Goal: Information Seeking & Learning: Learn about a topic

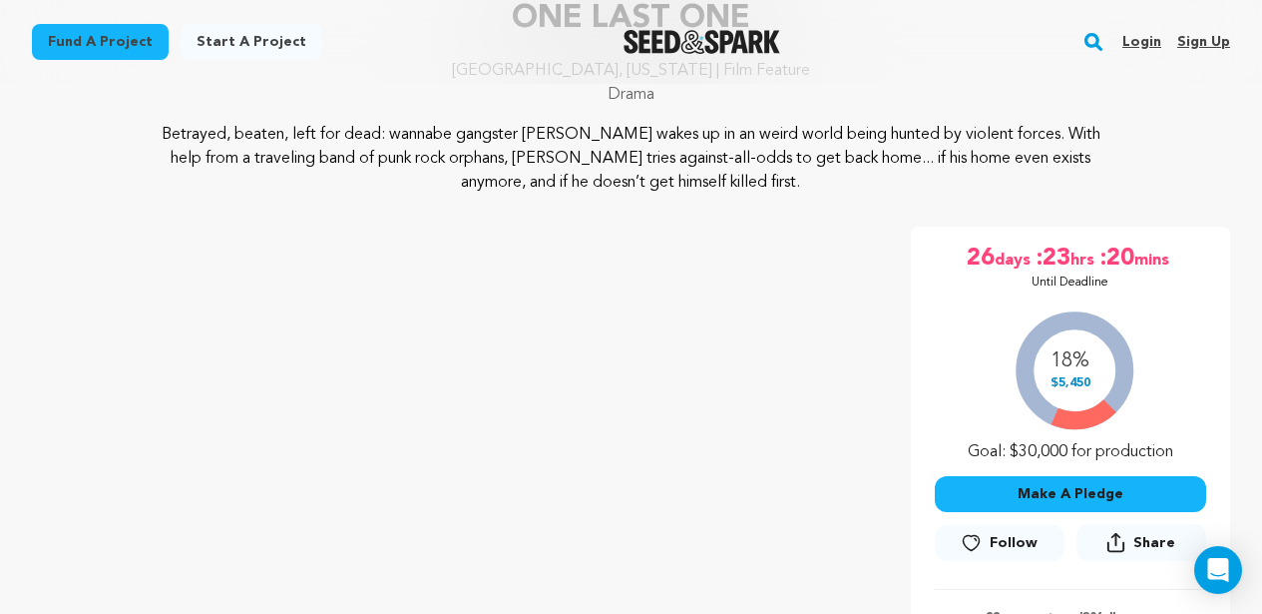
scroll to position [186, 0]
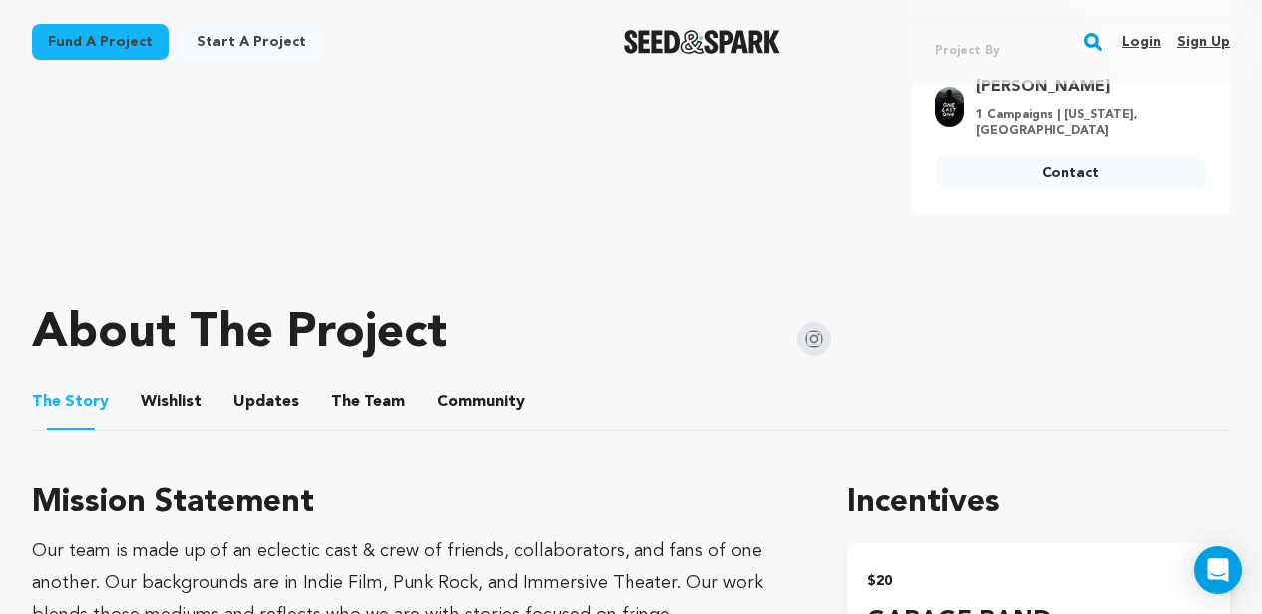
scroll to position [821, 0]
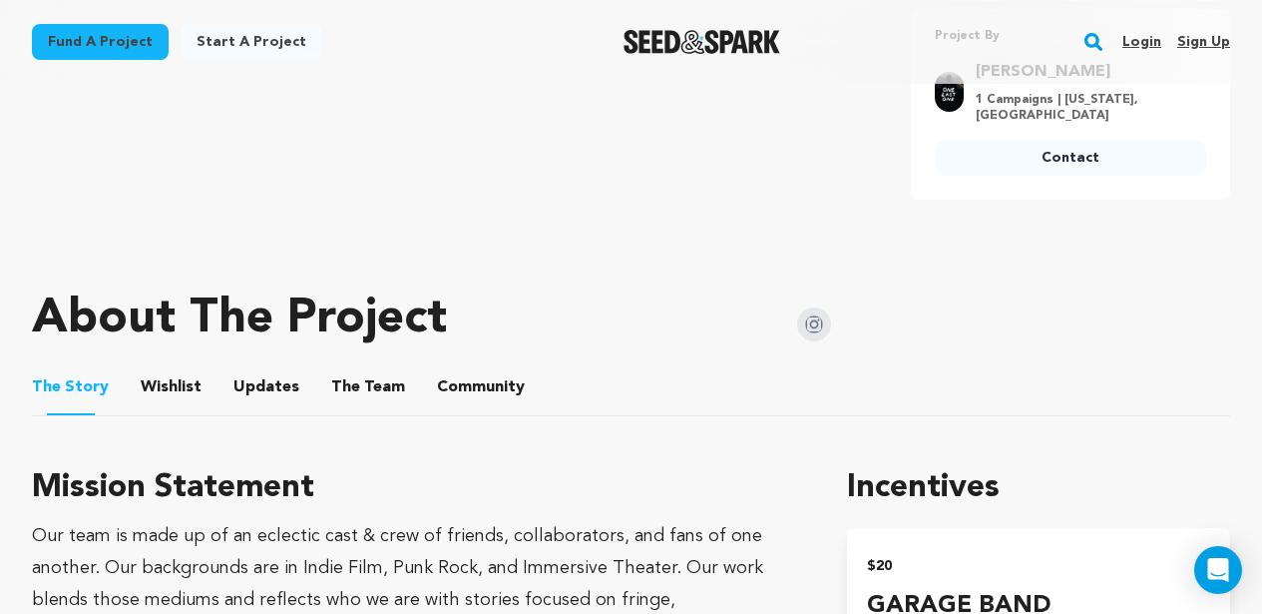
click at [348, 380] on button "The Team" at bounding box center [368, 391] width 48 height 48
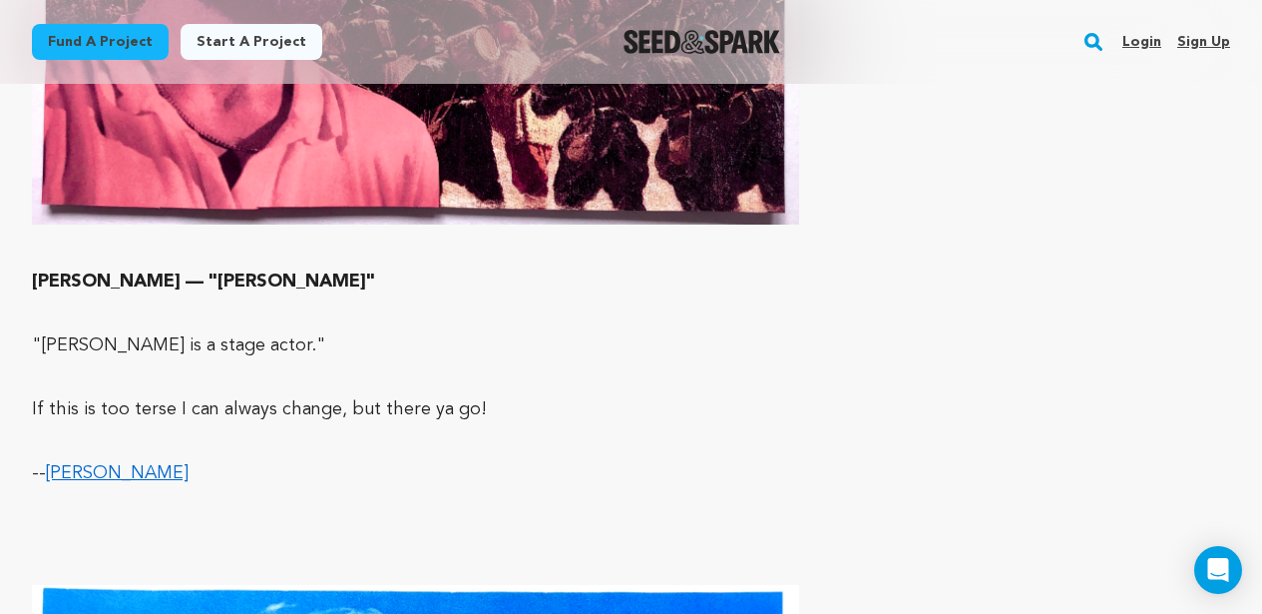
scroll to position [12244, 0]
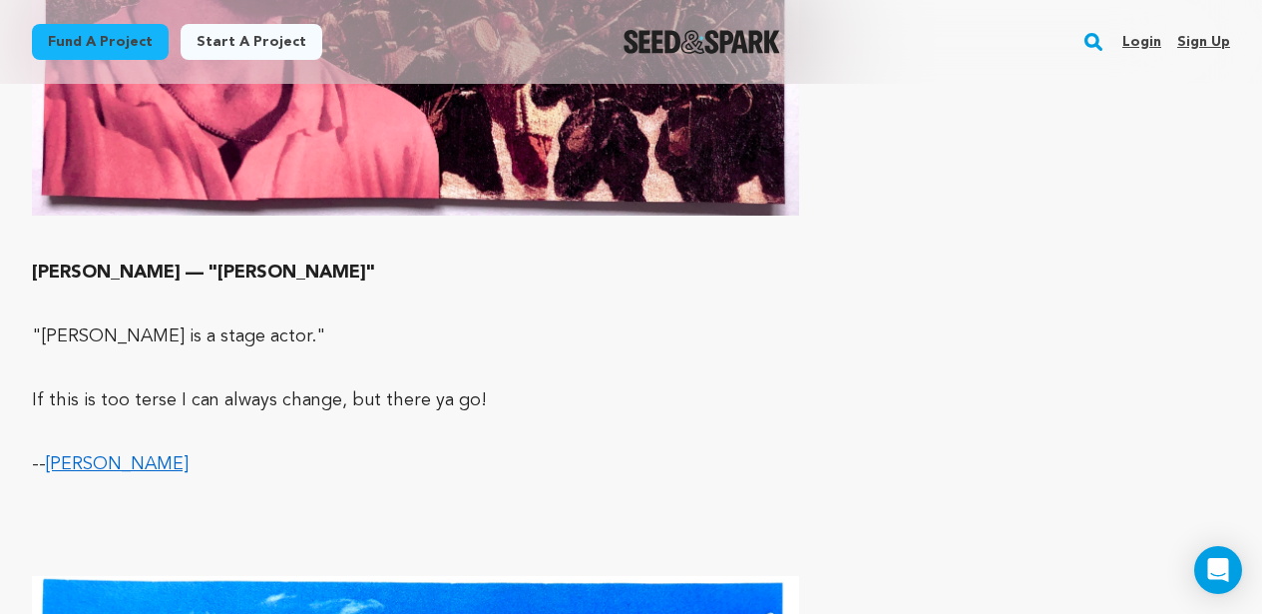
click at [184, 455] on link "[PERSON_NAME]" at bounding box center [117, 464] width 143 height 18
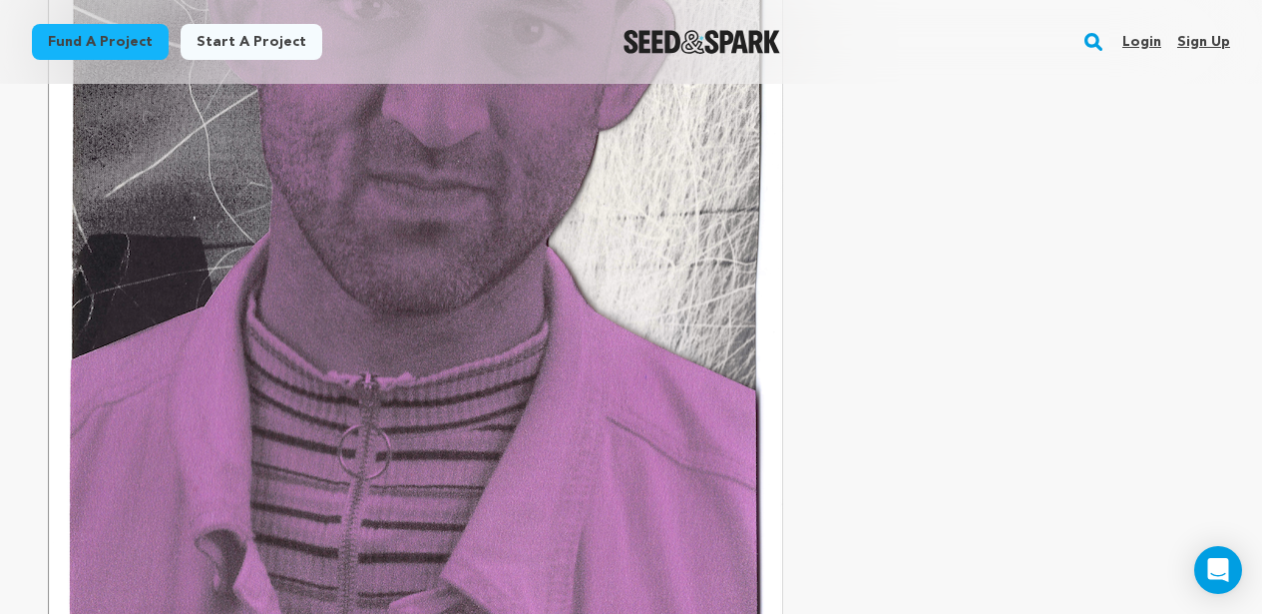
scroll to position [0, 0]
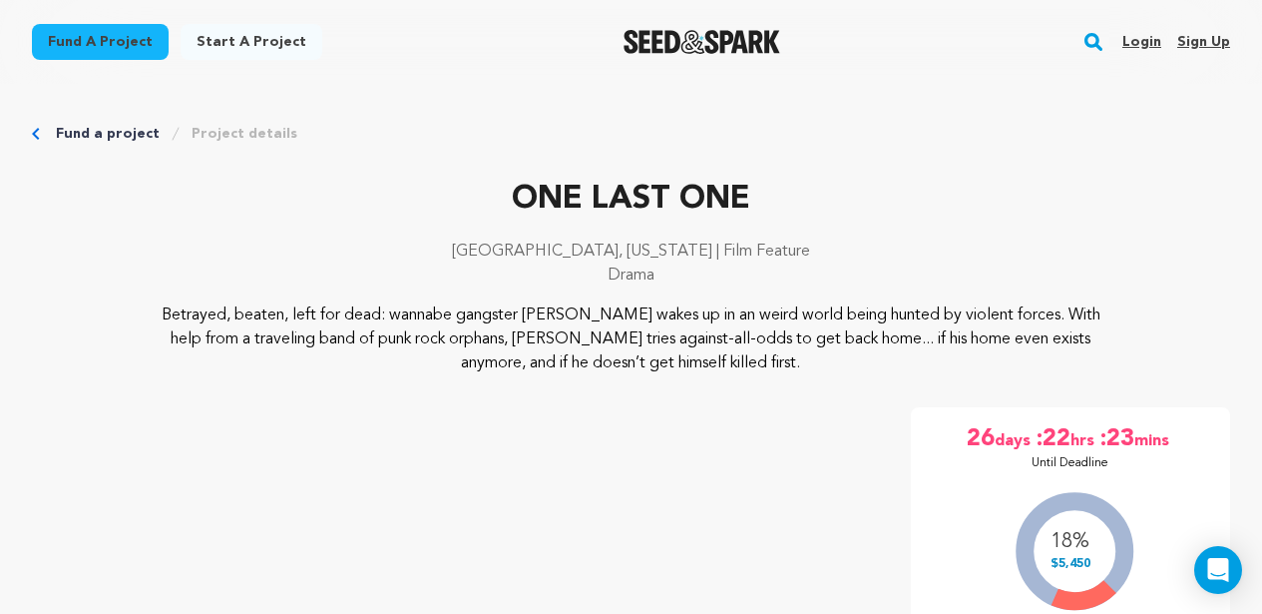
click at [1149, 46] on link "Login" at bounding box center [1142, 42] width 39 height 32
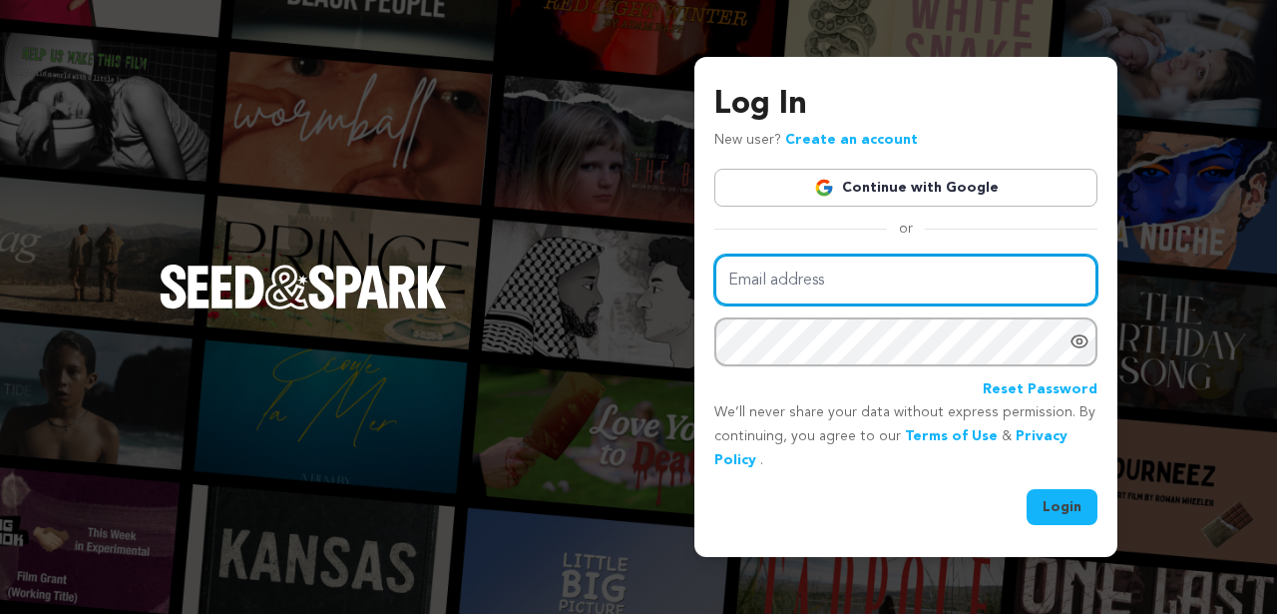
click at [832, 280] on input "Email address" at bounding box center [905, 279] width 383 height 51
type input "onelastonefilm@gmail.com"
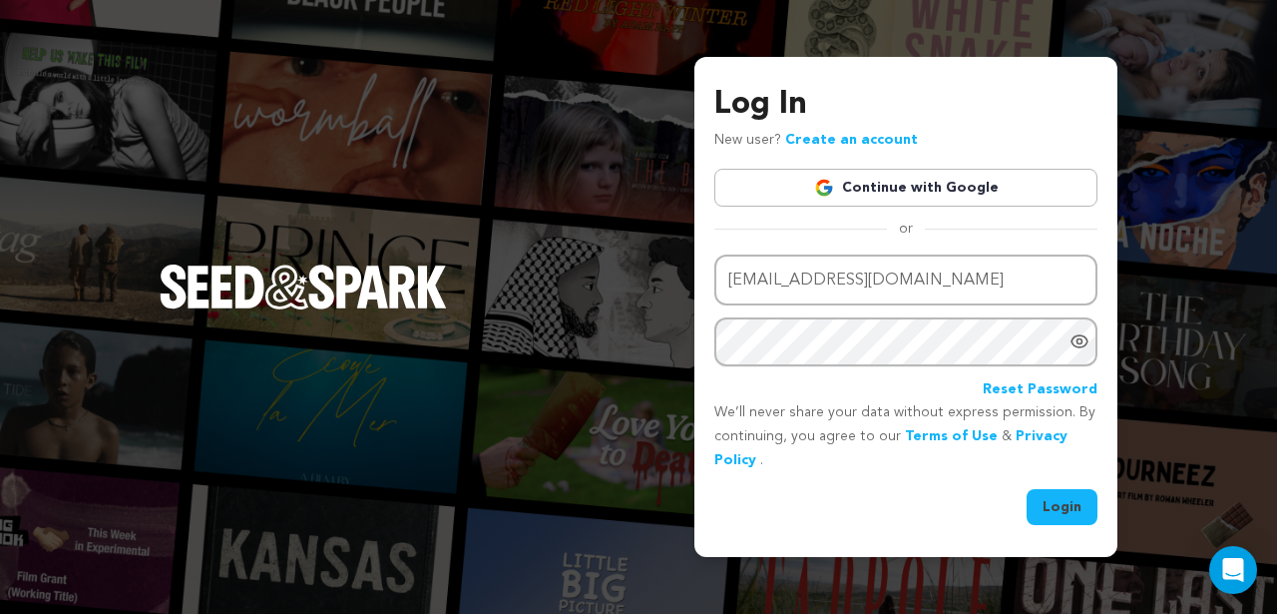
click at [1047, 507] on button "Login" at bounding box center [1062, 507] width 71 height 36
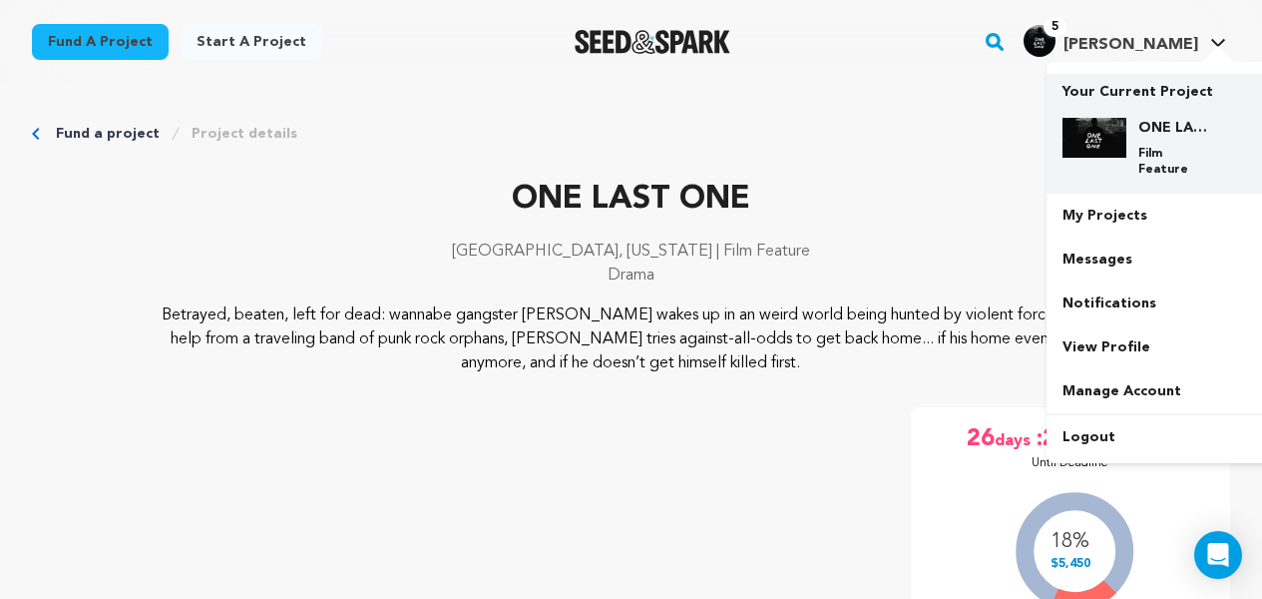
click at [1141, 112] on div "ONE LAST ONE Film Feature" at bounding box center [1159, 148] width 192 height 92
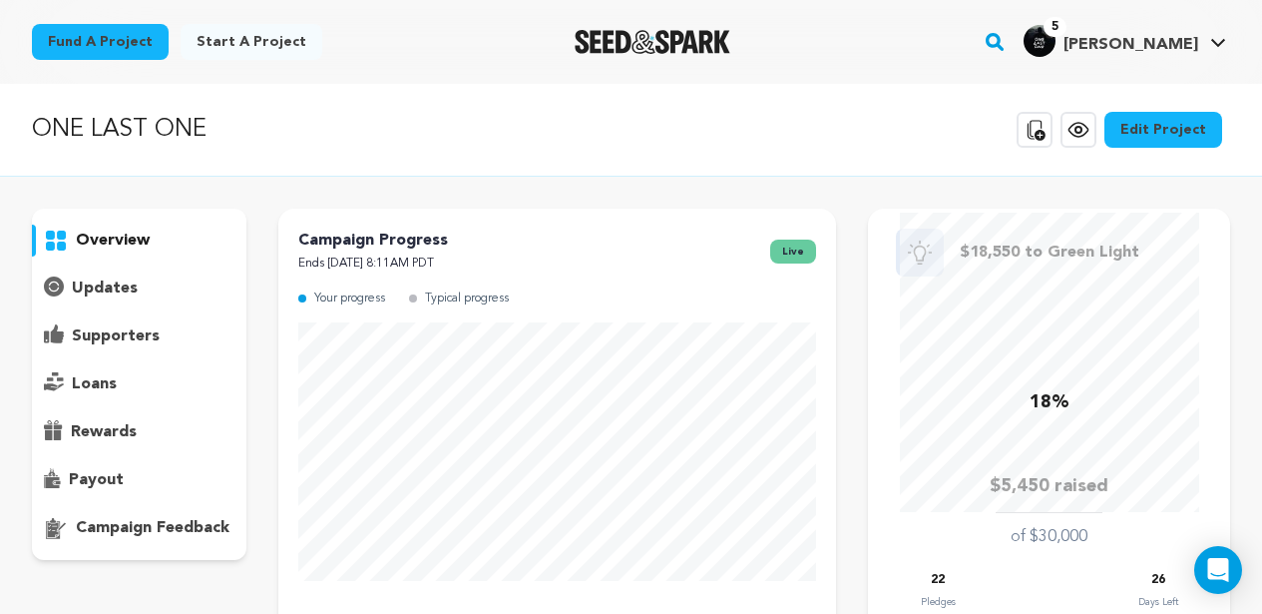
click at [92, 343] on p "supporters" at bounding box center [116, 336] width 88 height 24
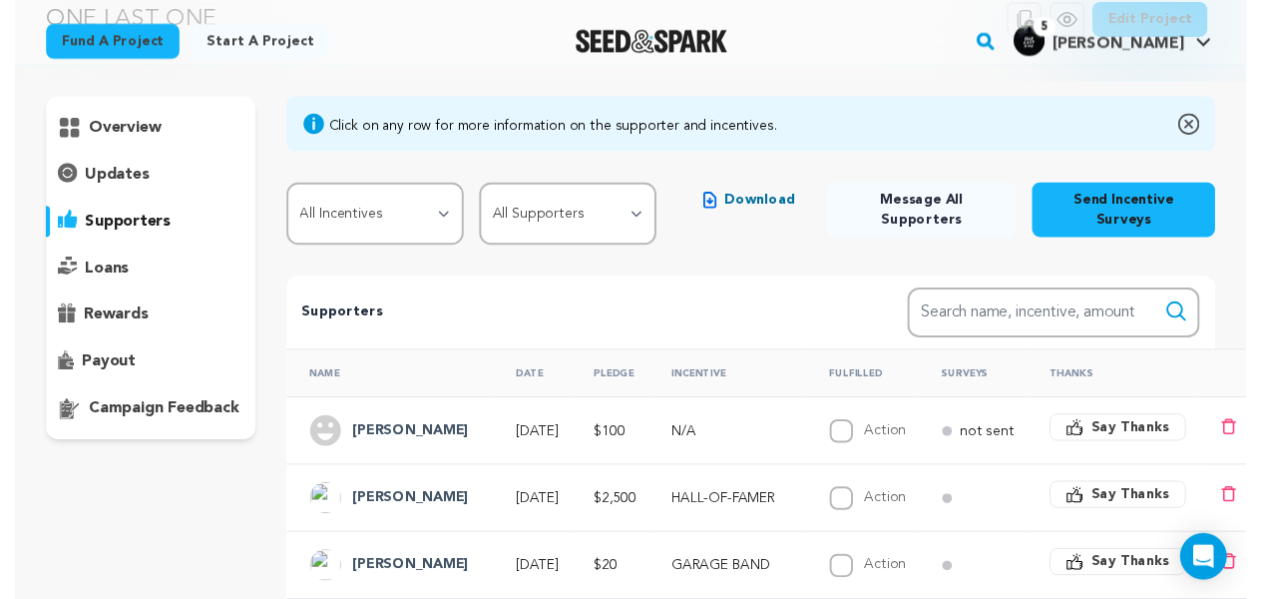
scroll to position [120, 0]
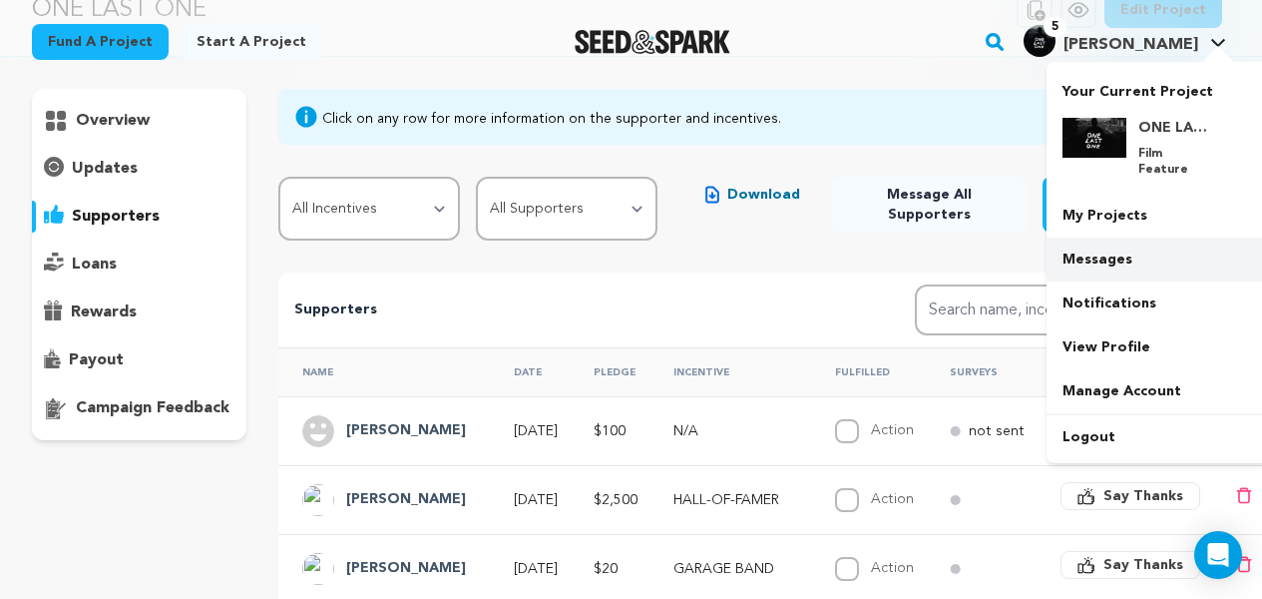
click at [1106, 237] on link "Messages" at bounding box center [1159, 259] width 224 height 44
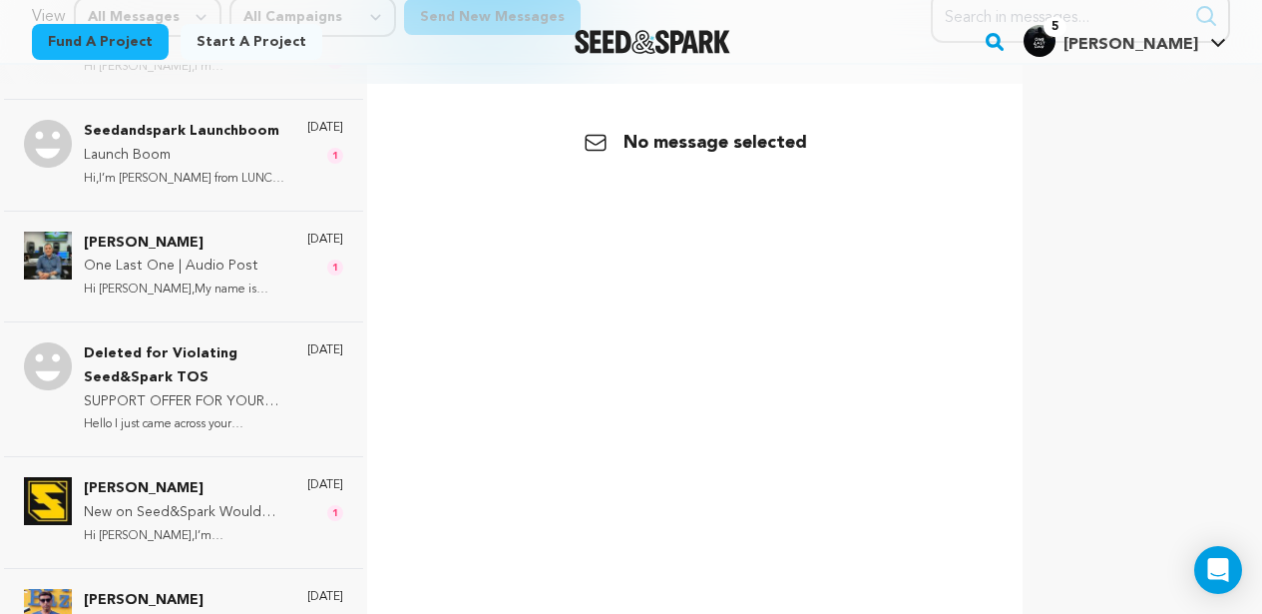
scroll to position [131, 0]
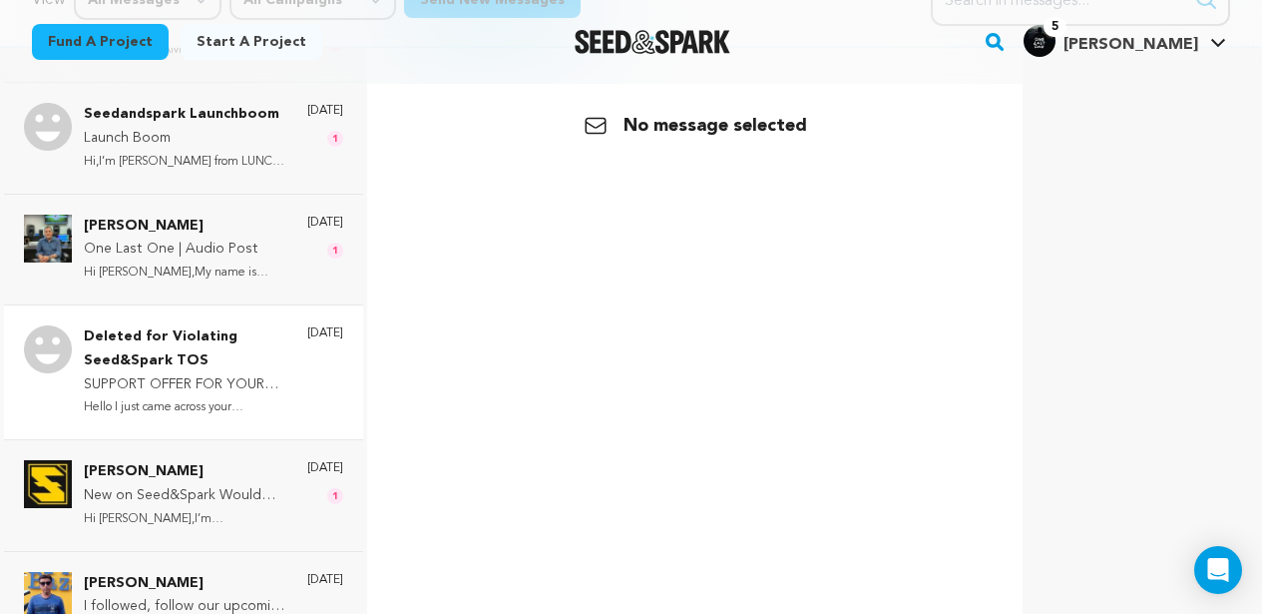
click at [307, 393] on div "[DATE]" at bounding box center [325, 372] width 36 height 94
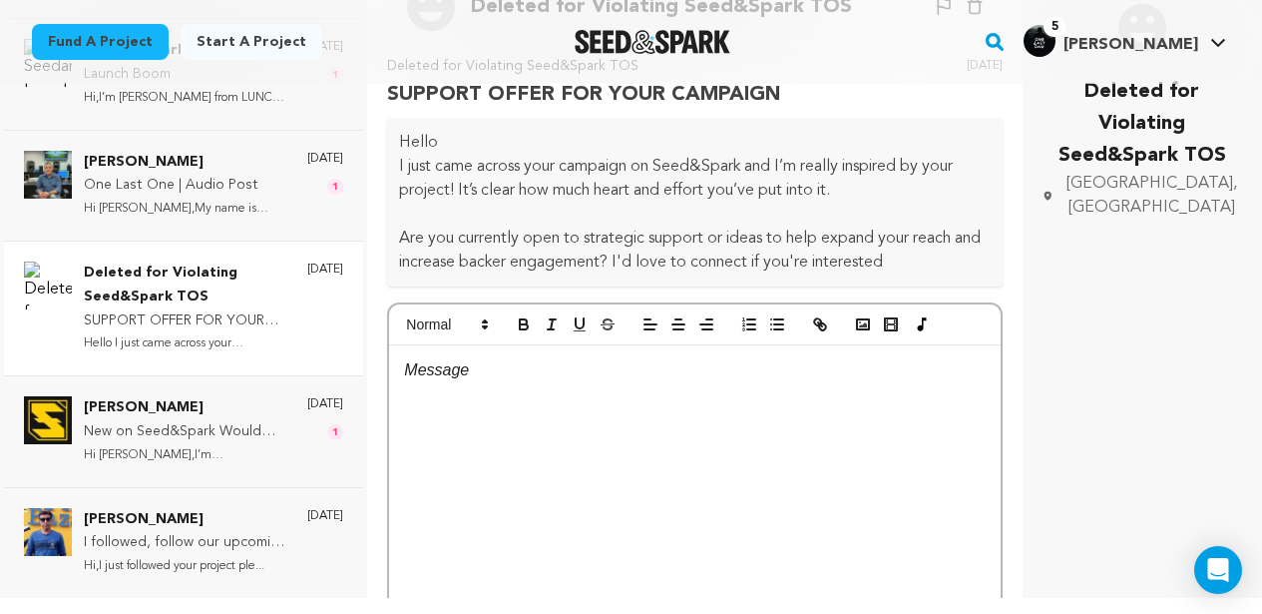
scroll to position [19, 0]
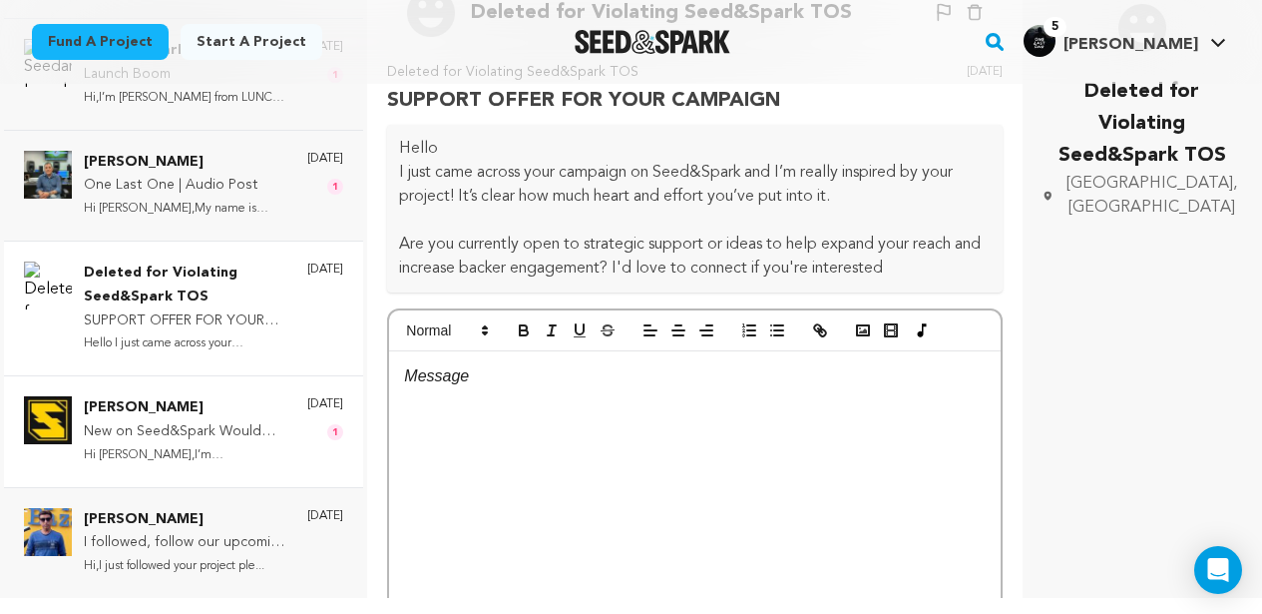
click at [240, 463] on p "Hi [PERSON_NAME],I’m [PERSON_NAME], and I’m..." at bounding box center [186, 455] width 204 height 23
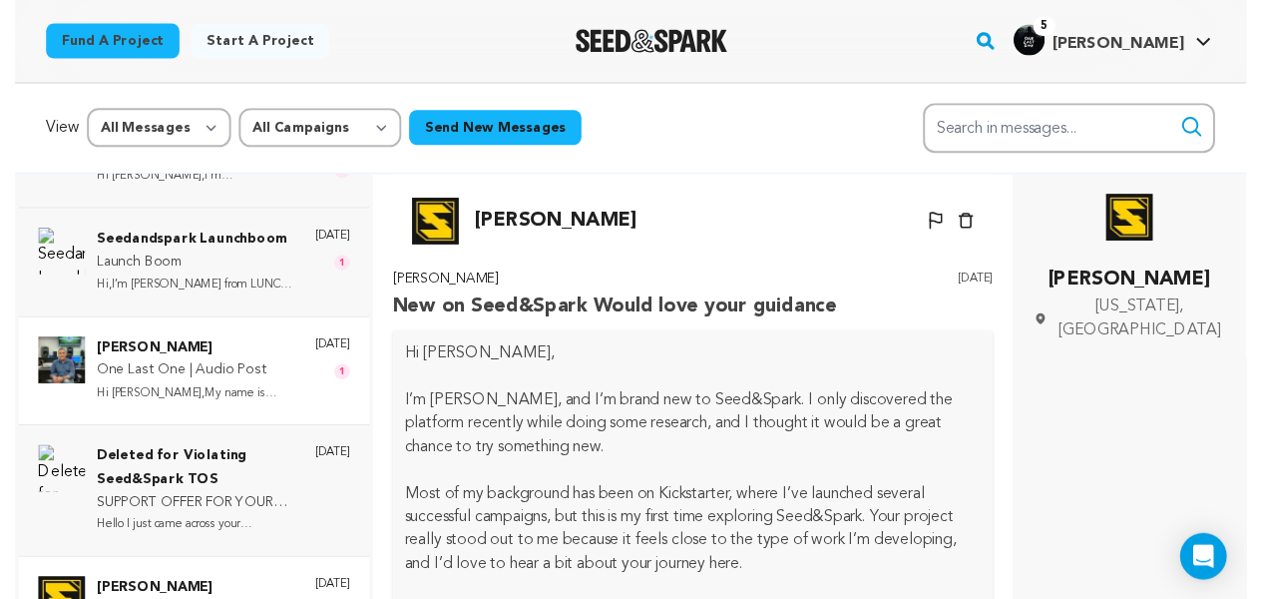
scroll to position [0, 0]
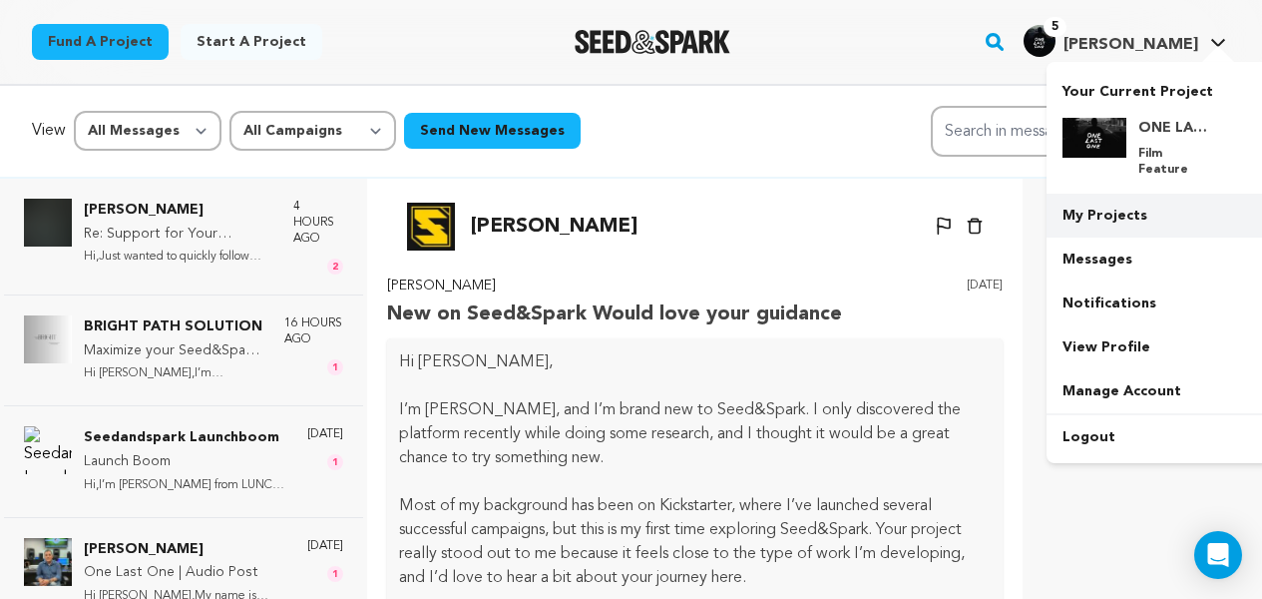
click at [1109, 202] on link "My Projects" at bounding box center [1159, 216] width 224 height 44
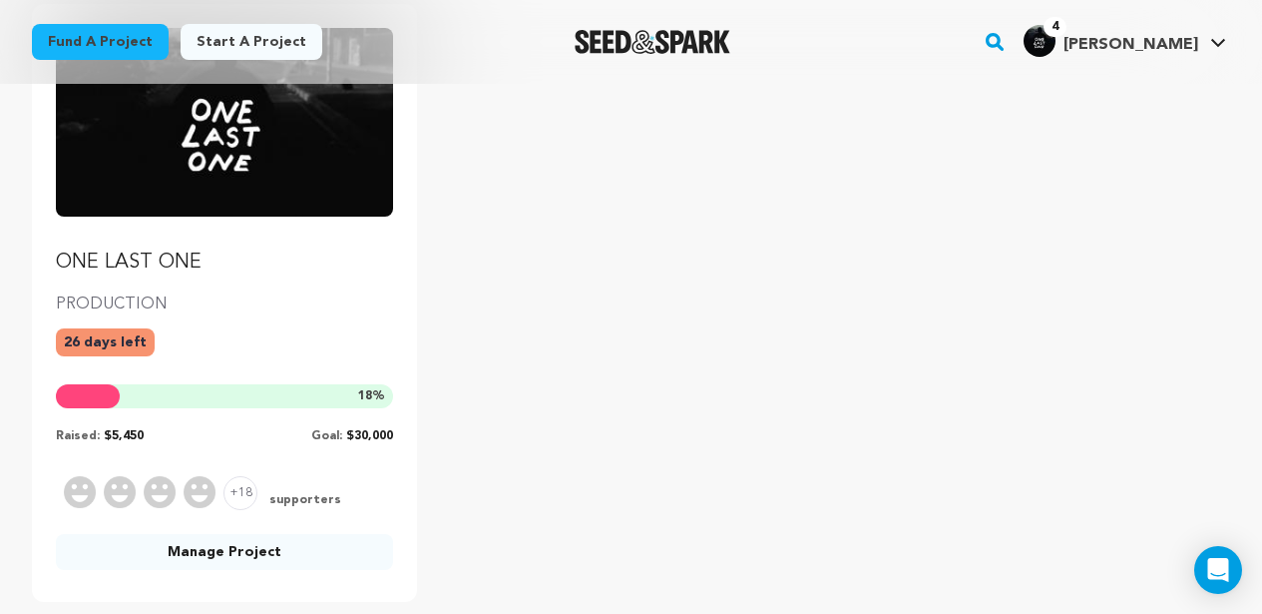
scroll to position [308, 0]
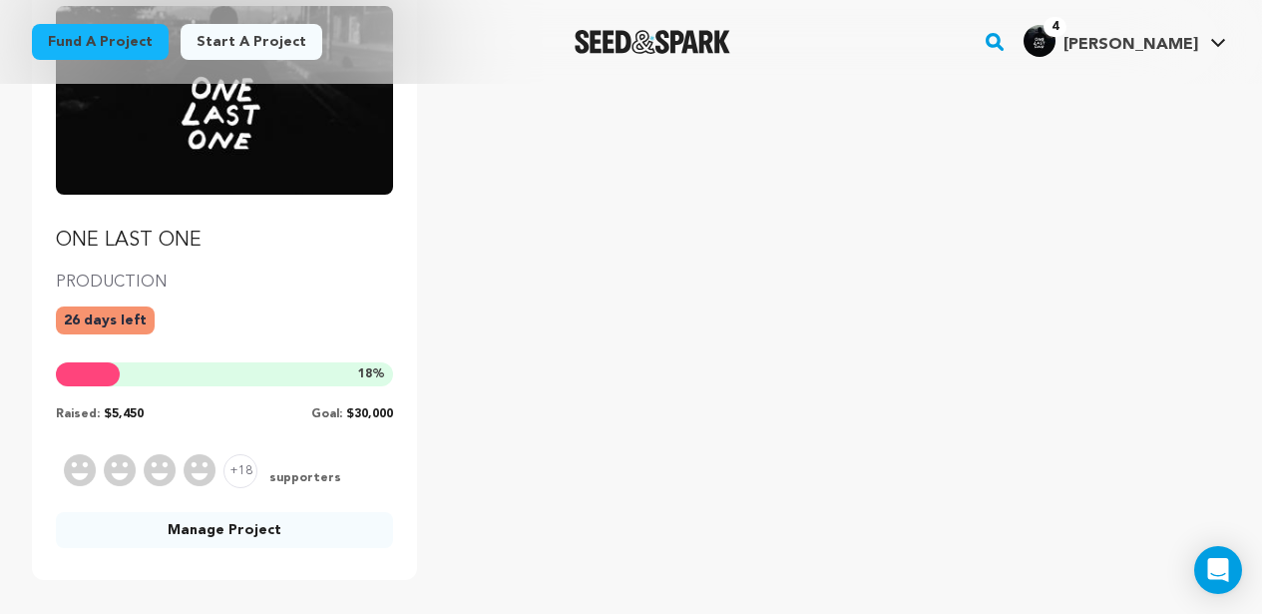
click at [231, 539] on link "Manage Project" at bounding box center [224, 530] width 337 height 36
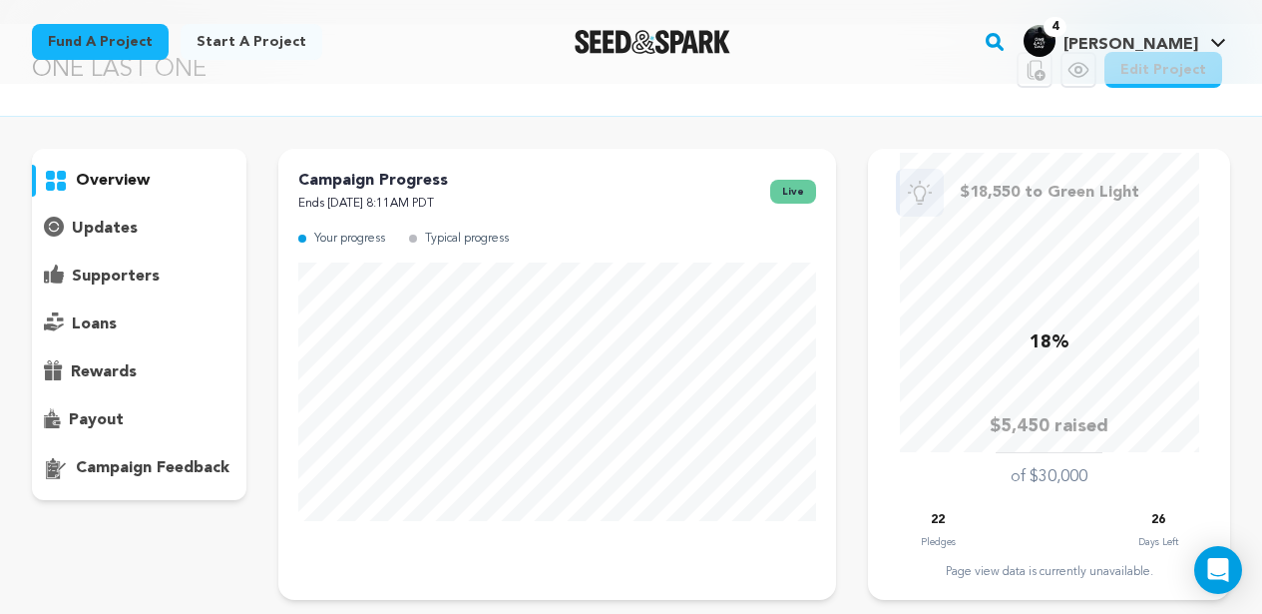
scroll to position [59, 0]
click at [1007, 42] on rect "button" at bounding box center [995, 42] width 24 height 24
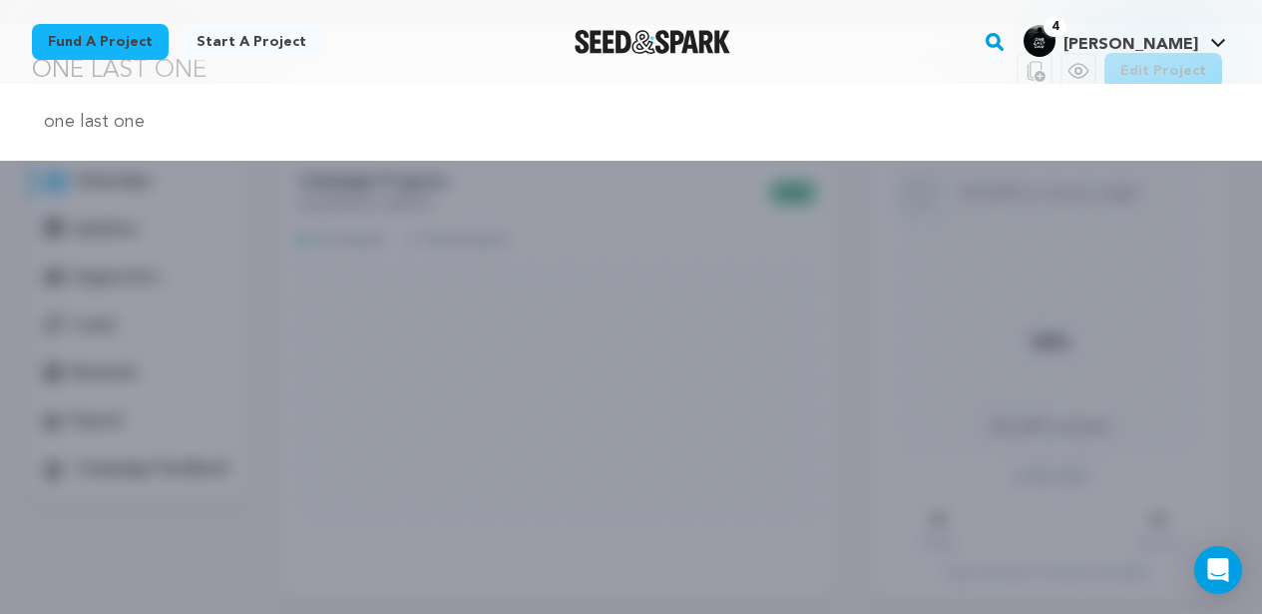
type input "one last one"
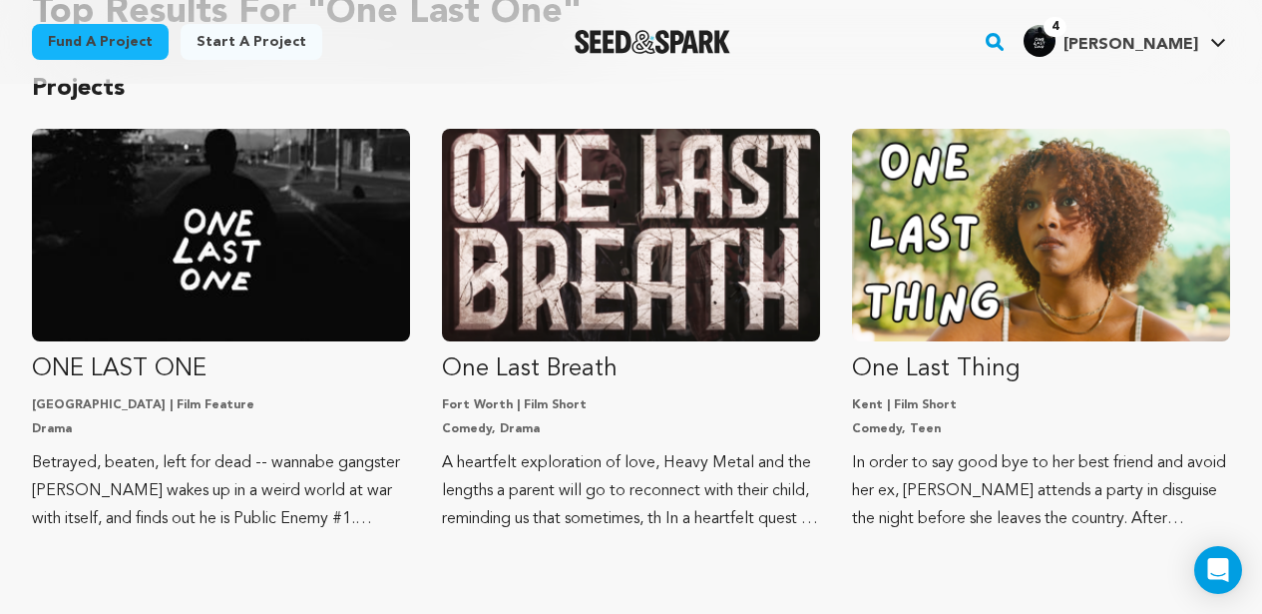
scroll to position [202, 0]
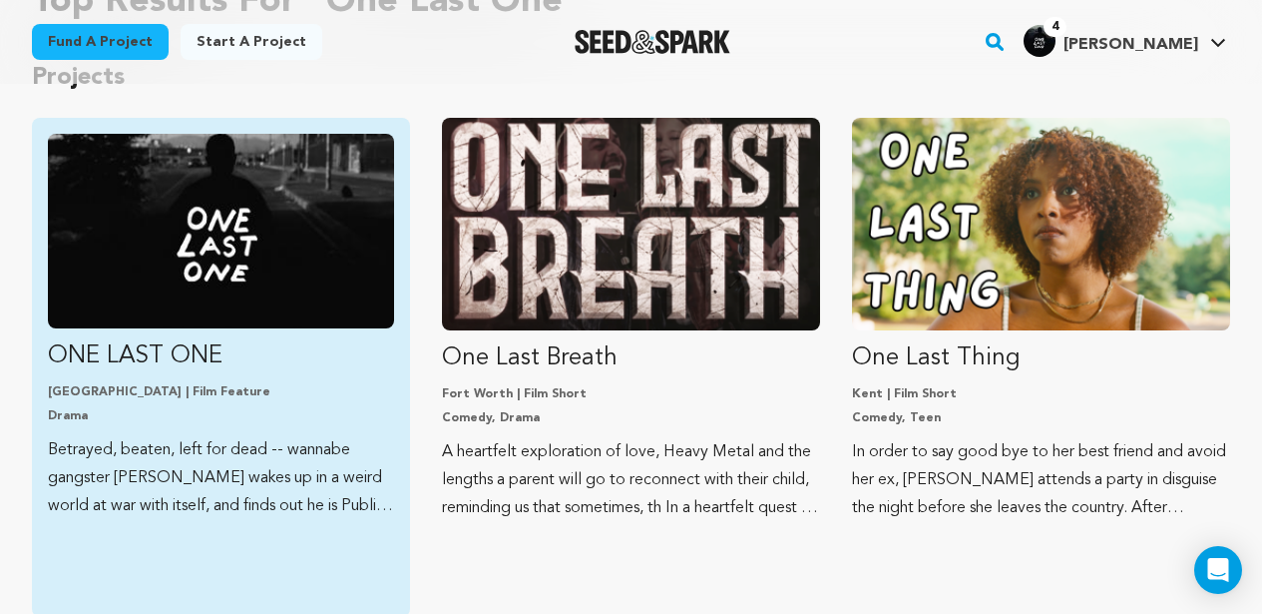
click at [269, 215] on img "Fund ONE LAST ONE" at bounding box center [221, 231] width 346 height 195
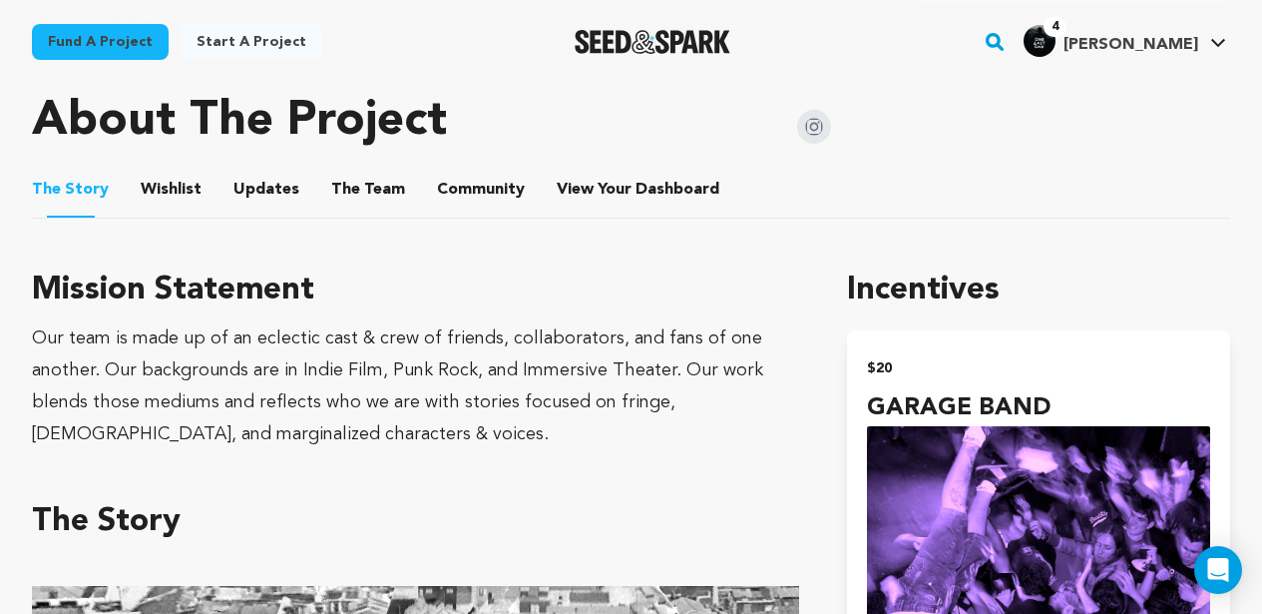
scroll to position [1024, 0]
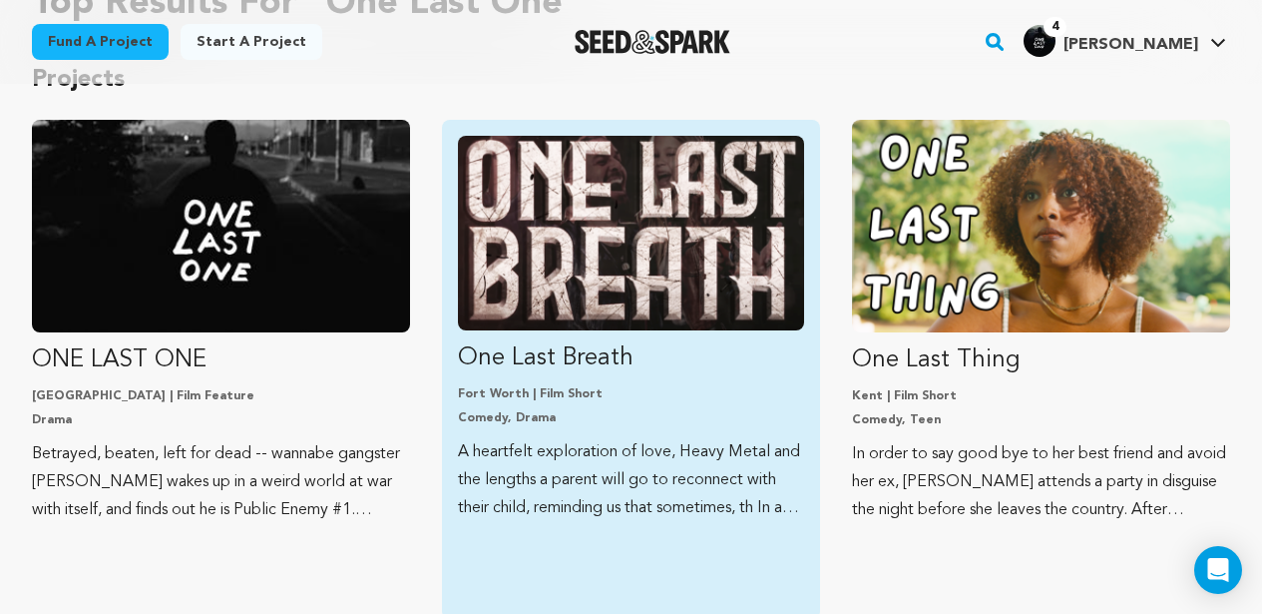
scroll to position [153, 0]
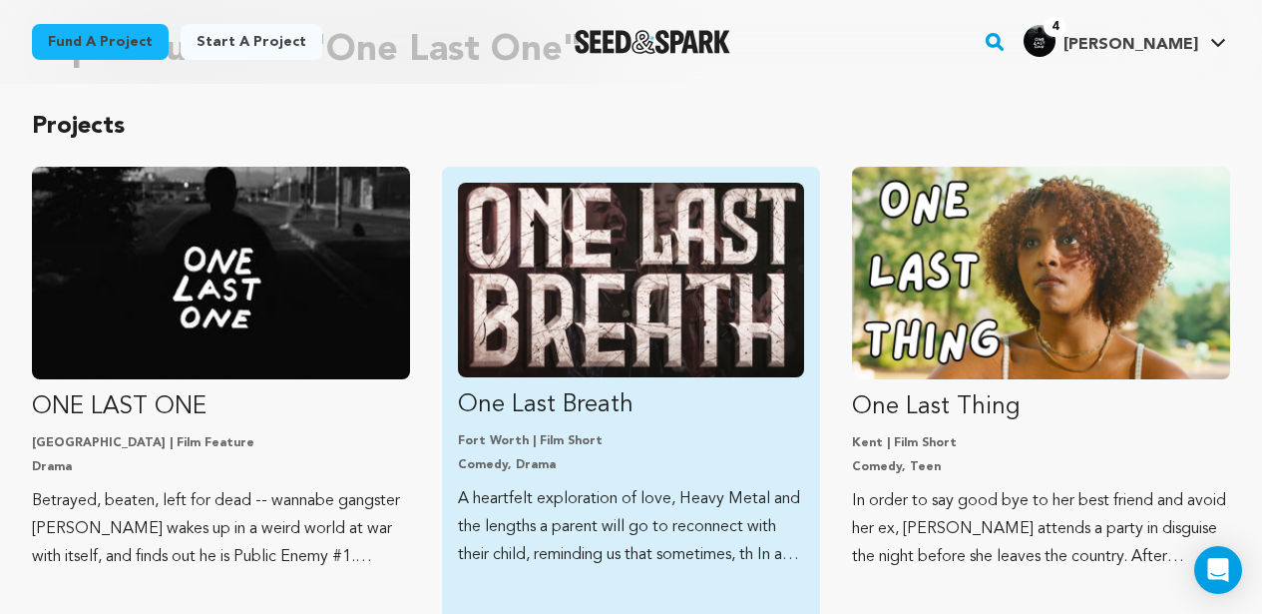
click at [654, 244] on img "Fund One Last Breath" at bounding box center [631, 280] width 346 height 195
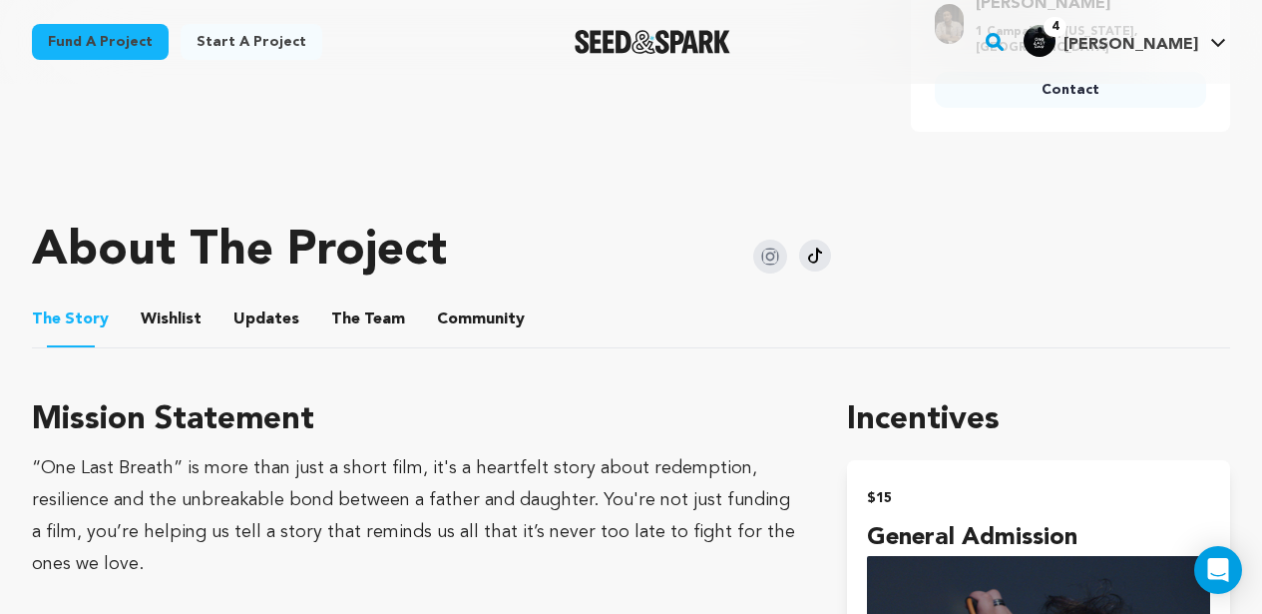
scroll to position [885, 0]
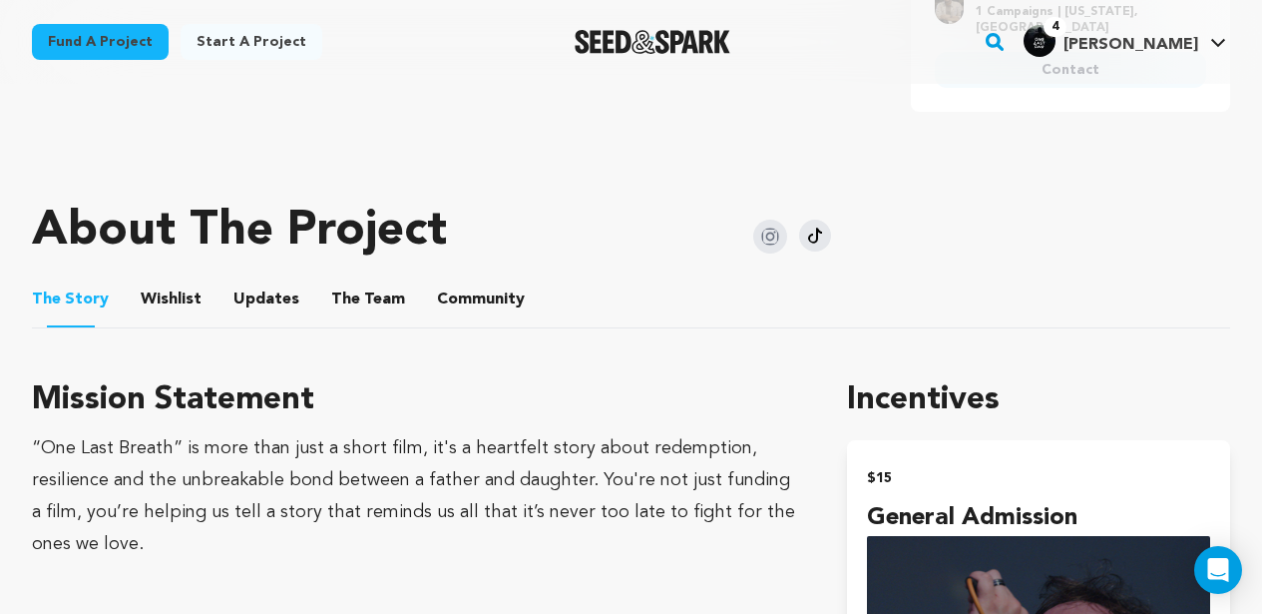
click at [359, 279] on button "The Team" at bounding box center [368, 303] width 48 height 48
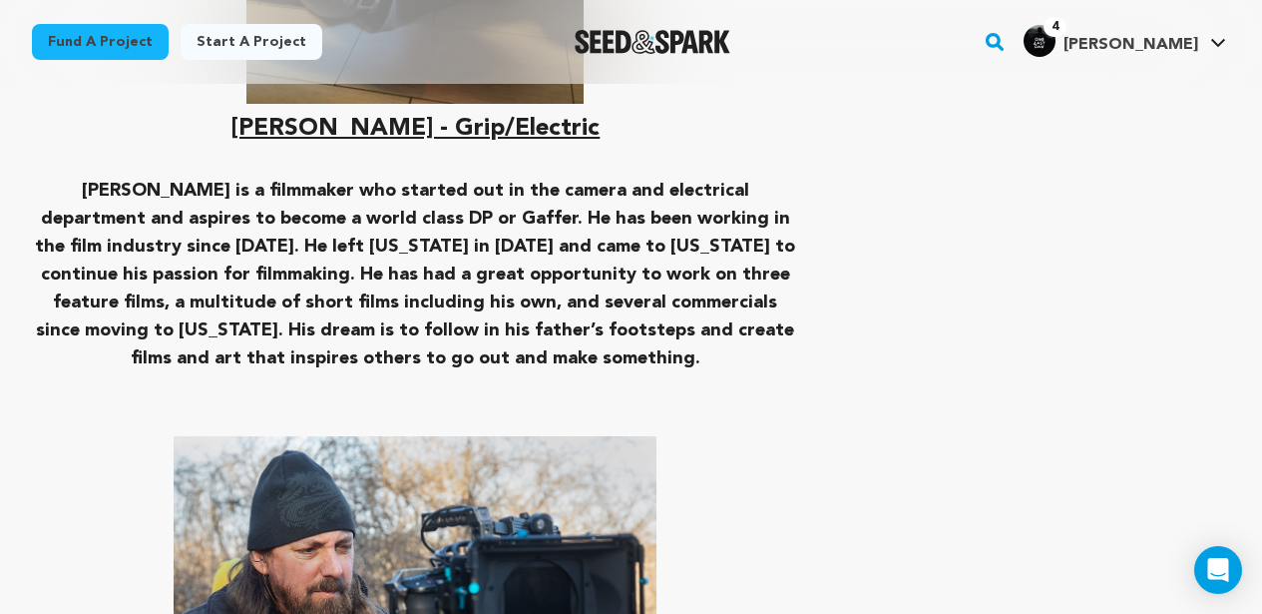
scroll to position [7906, 0]
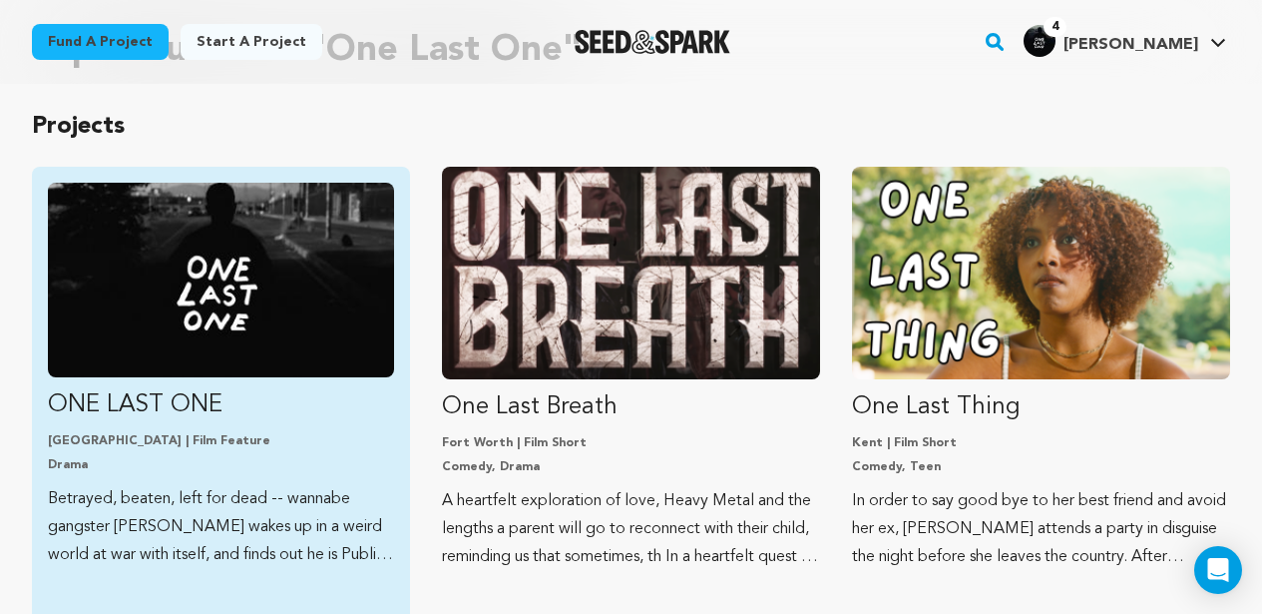
scroll to position [153, 0]
click at [132, 275] on img "Fund ONE LAST ONE" at bounding box center [221, 280] width 346 height 195
